Goal: Register for event/course

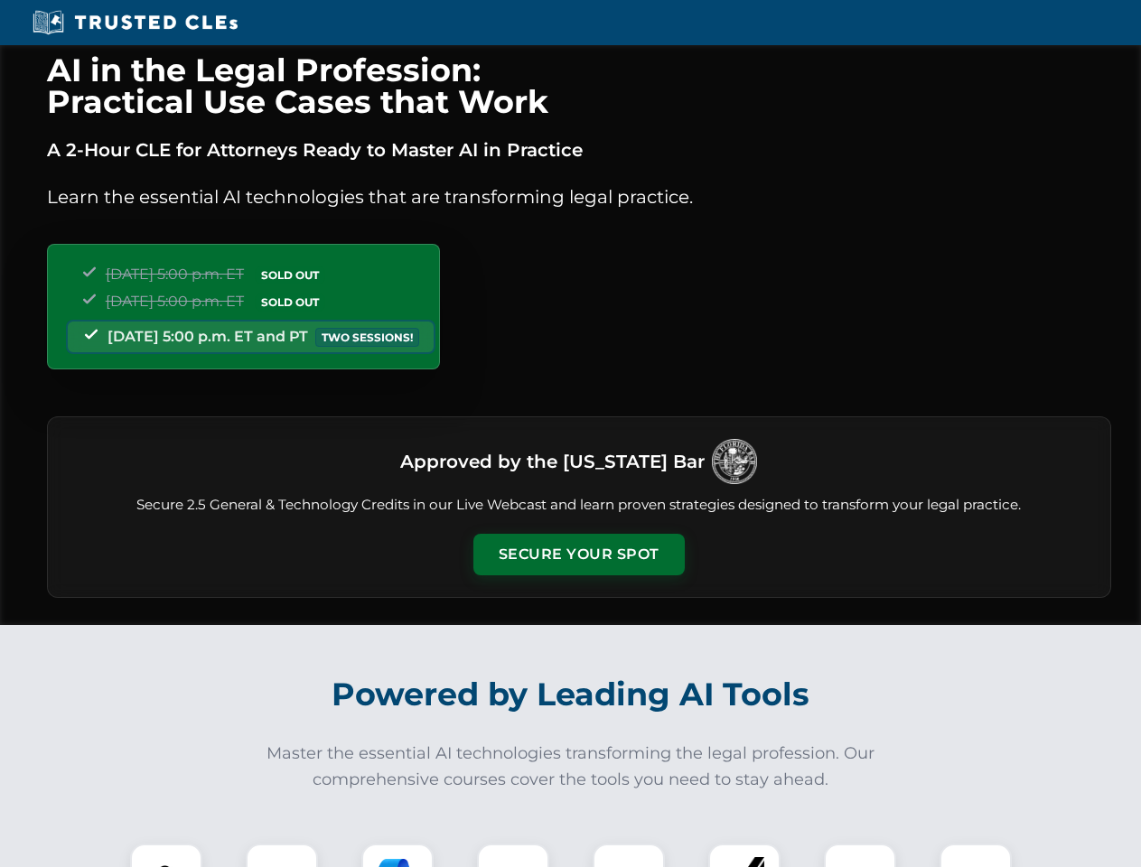
click at [578, 555] on button "Secure Your Spot" at bounding box center [578, 555] width 211 height 42
click at [166, 855] on img at bounding box center [166, 880] width 52 height 52
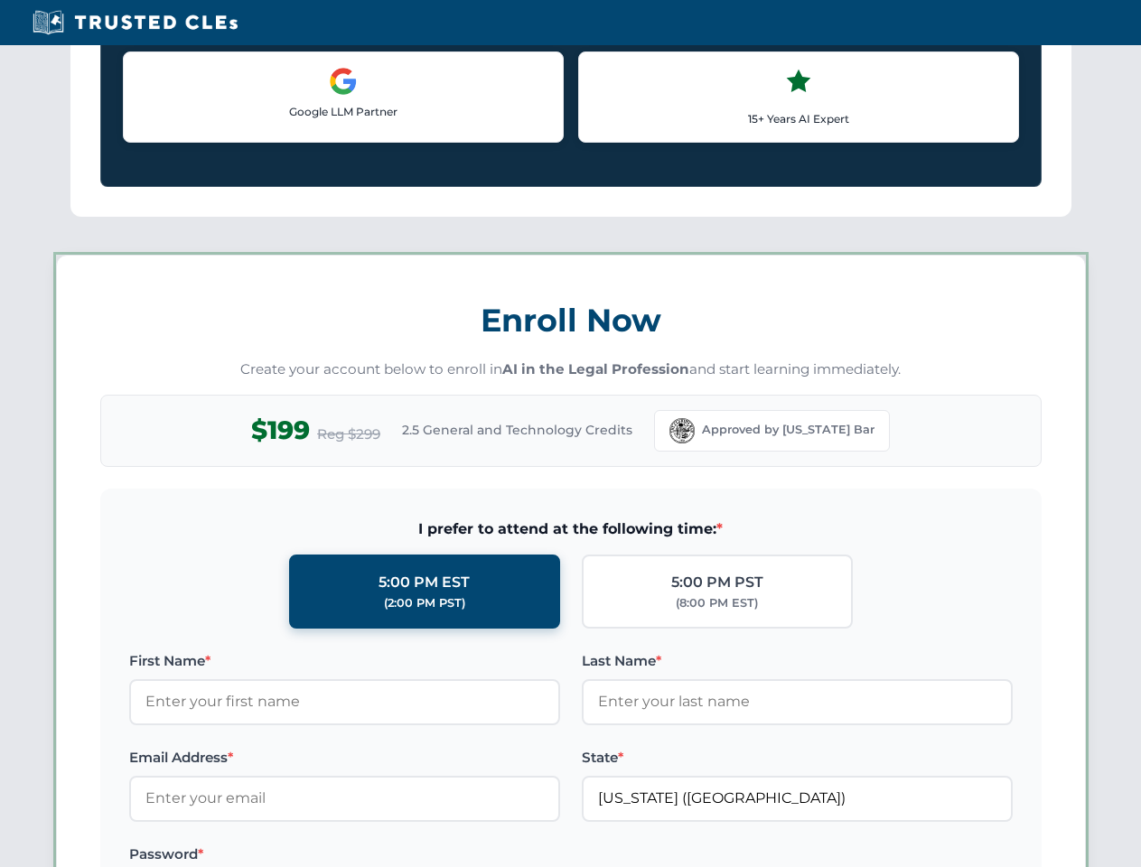
click at [397, 855] on label "Password *" at bounding box center [344, 855] width 431 height 22
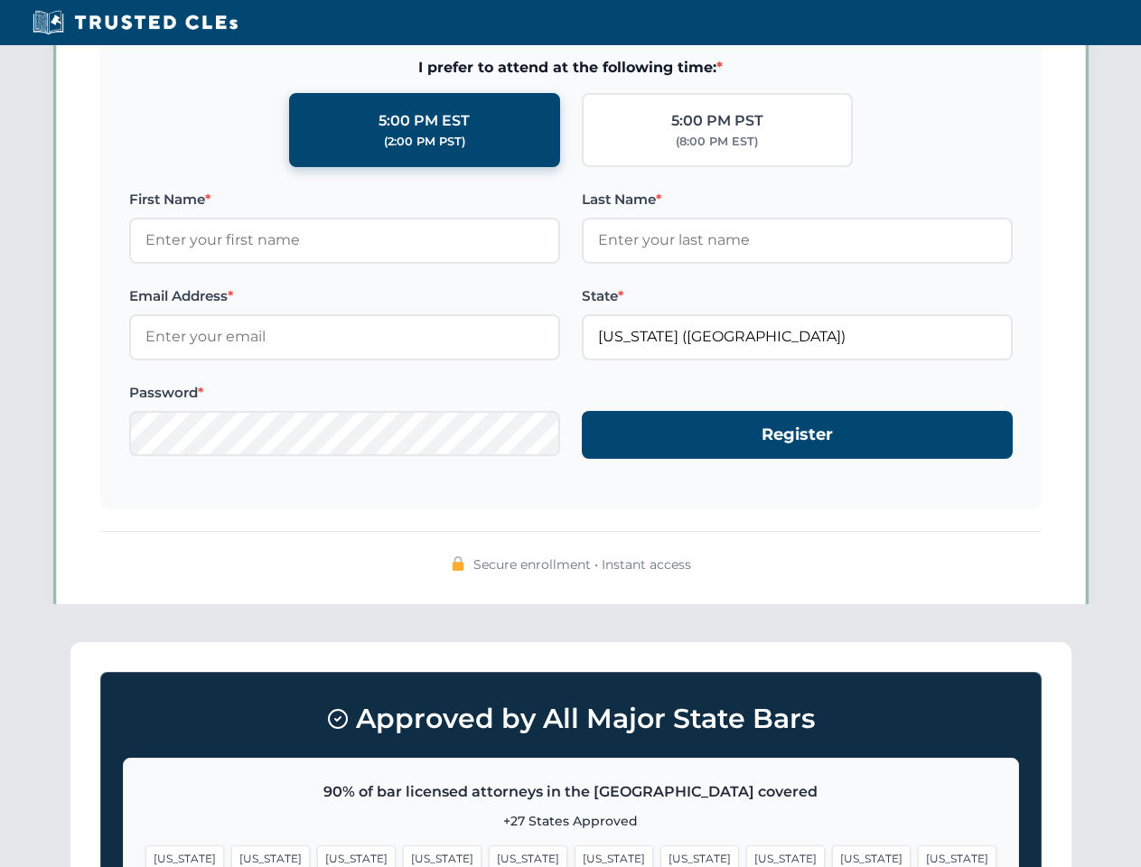
click at [832, 855] on span "[US_STATE]" at bounding box center [871, 859] width 79 height 26
